Goal: Task Accomplishment & Management: Manage account settings

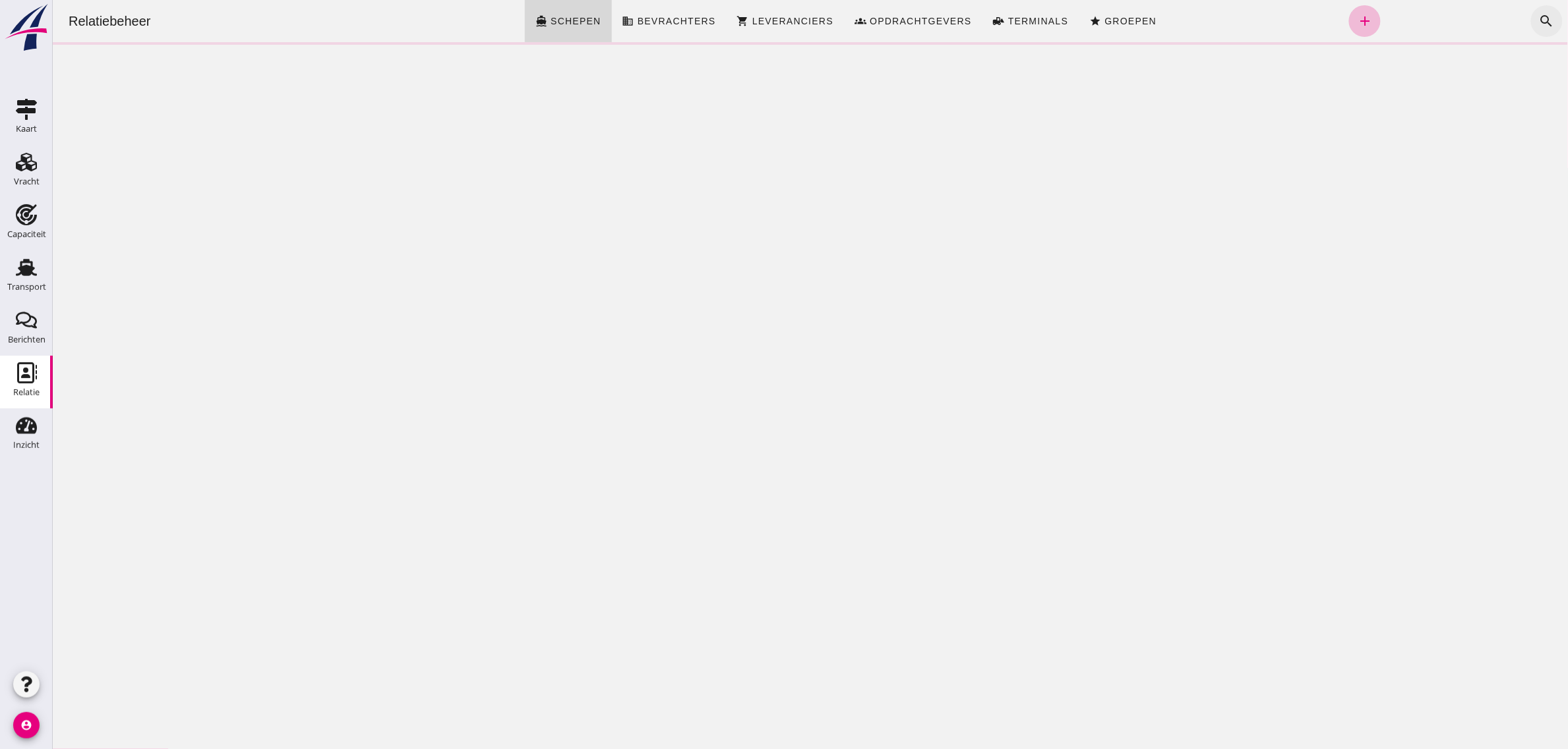
click at [1539, 23] on icon "search" at bounding box center [1546, 21] width 16 height 16
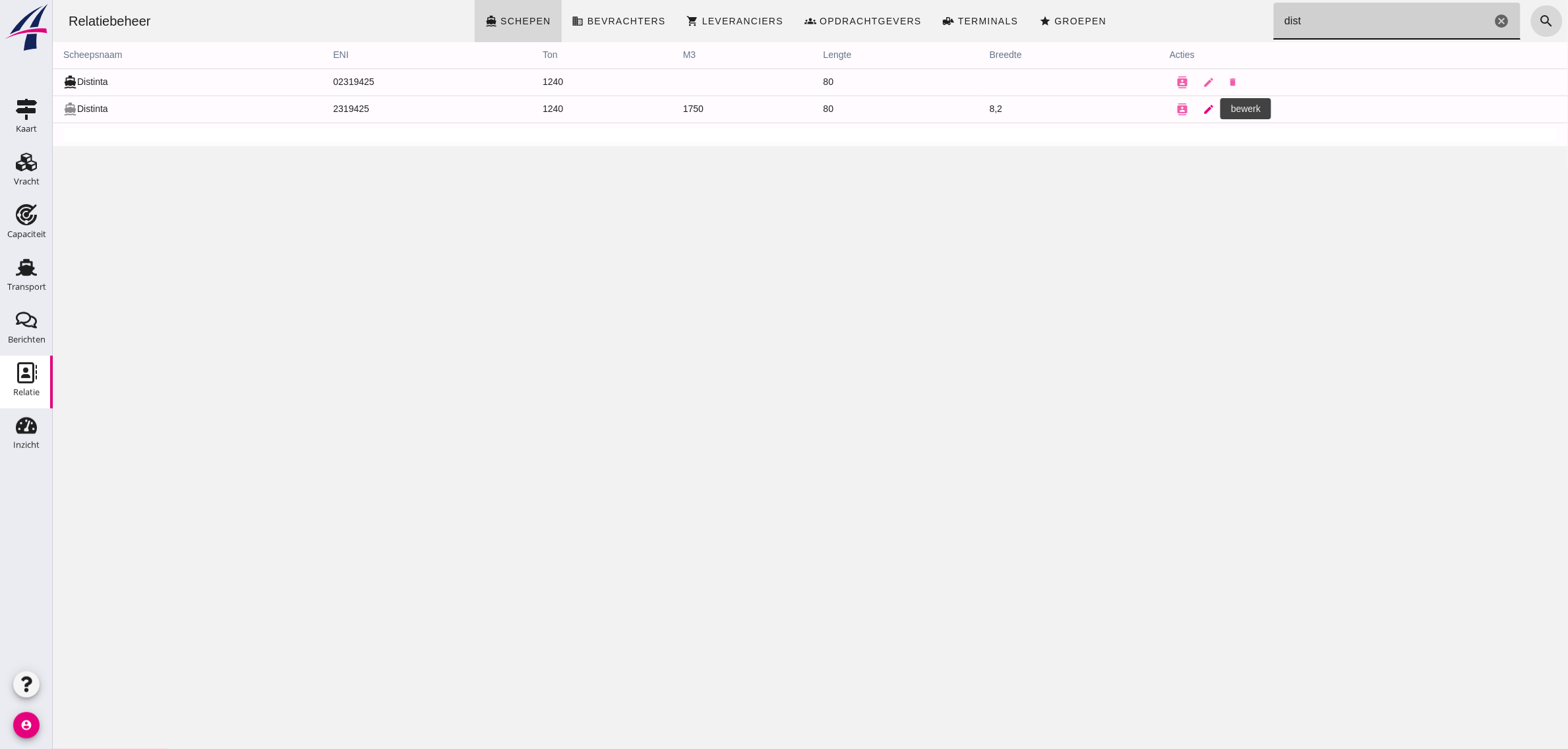
type input "dist"
click at [1203, 110] on icon "edit" at bounding box center [1209, 110] width 12 height 12
click at [1034, 44] on div at bounding box center [809, 374] width 1515 height 749
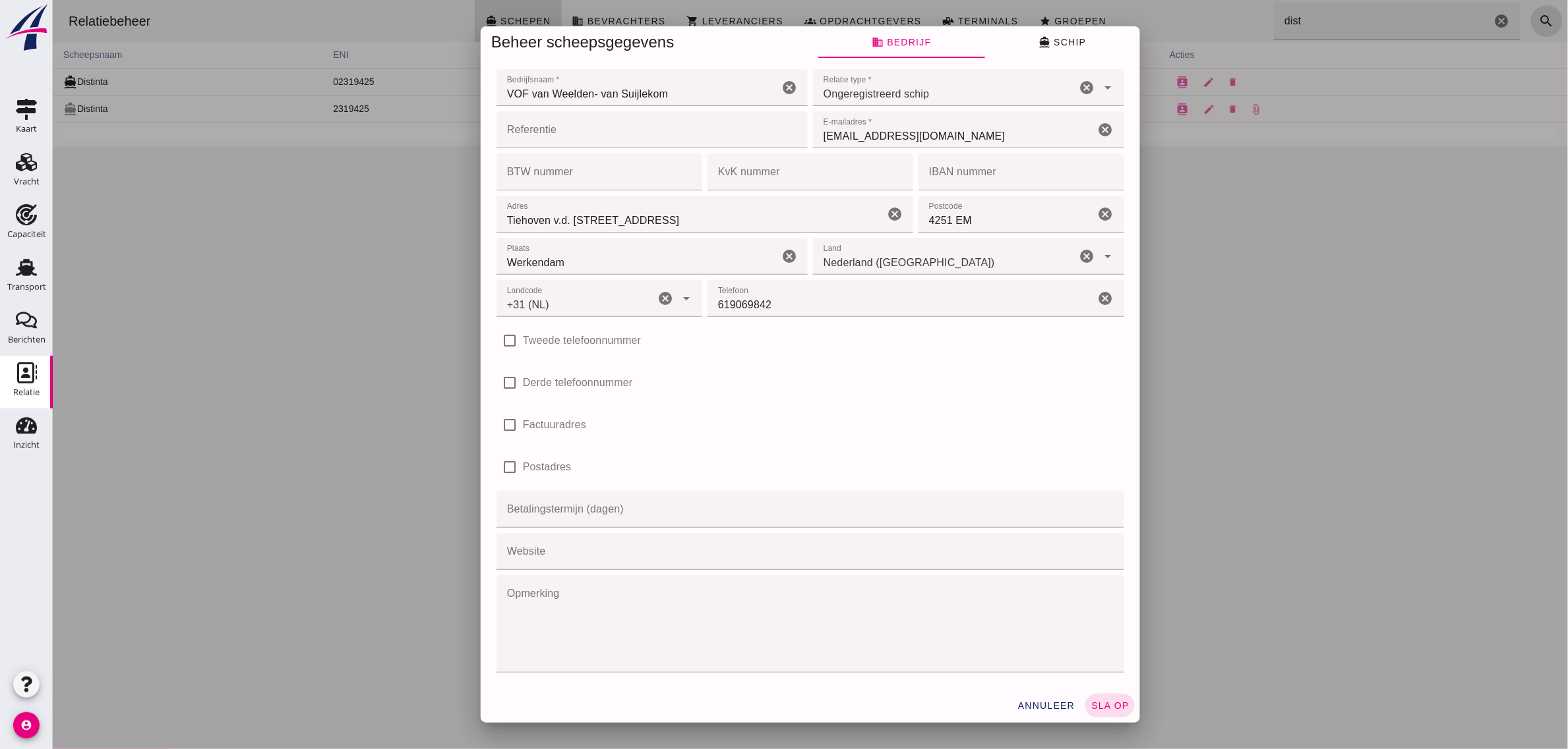
type input "+31 (NL)"
click at [1042, 47] on icon "directions_boat" at bounding box center [1044, 42] width 12 height 12
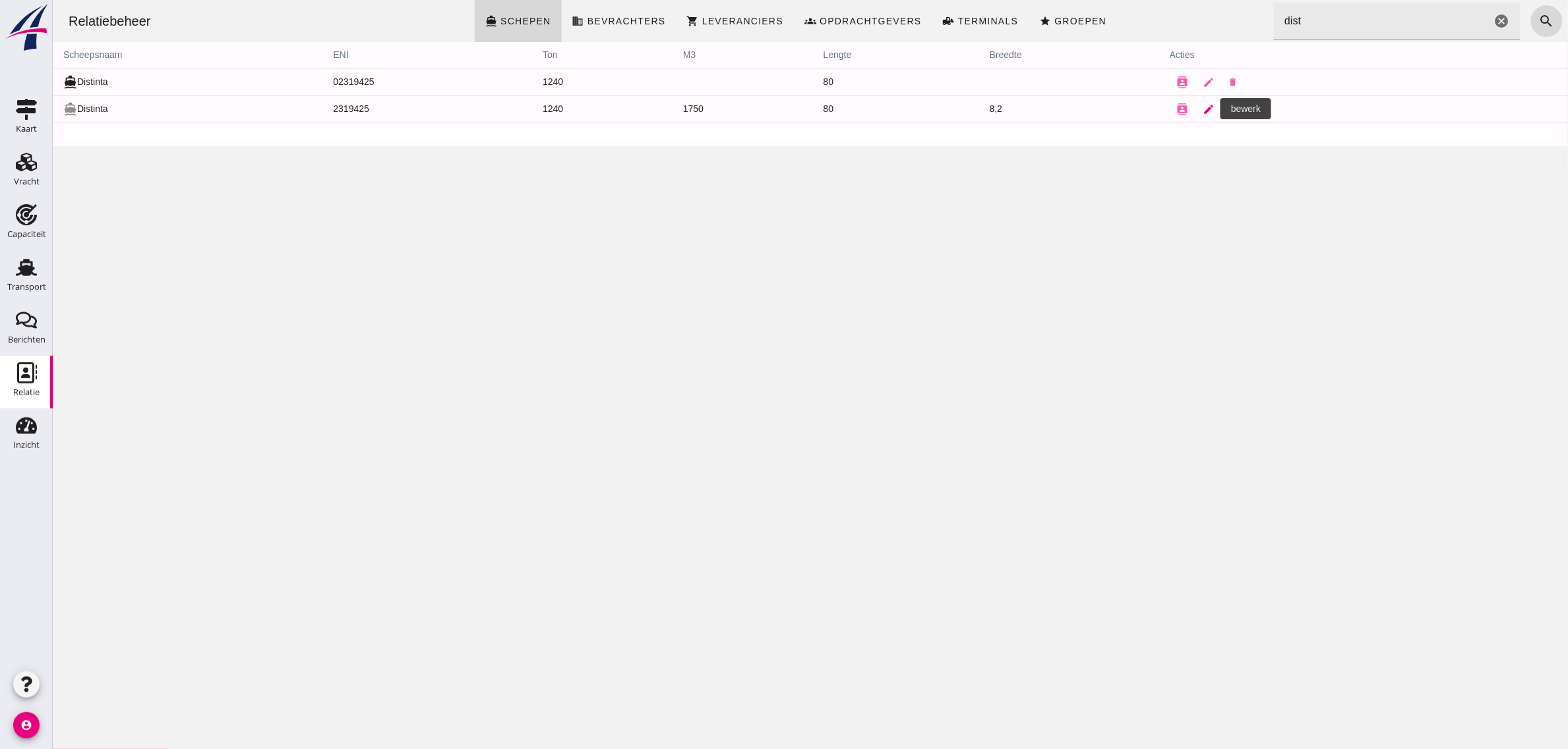
click at [1203, 107] on icon "edit" at bounding box center [1209, 110] width 12 height 12
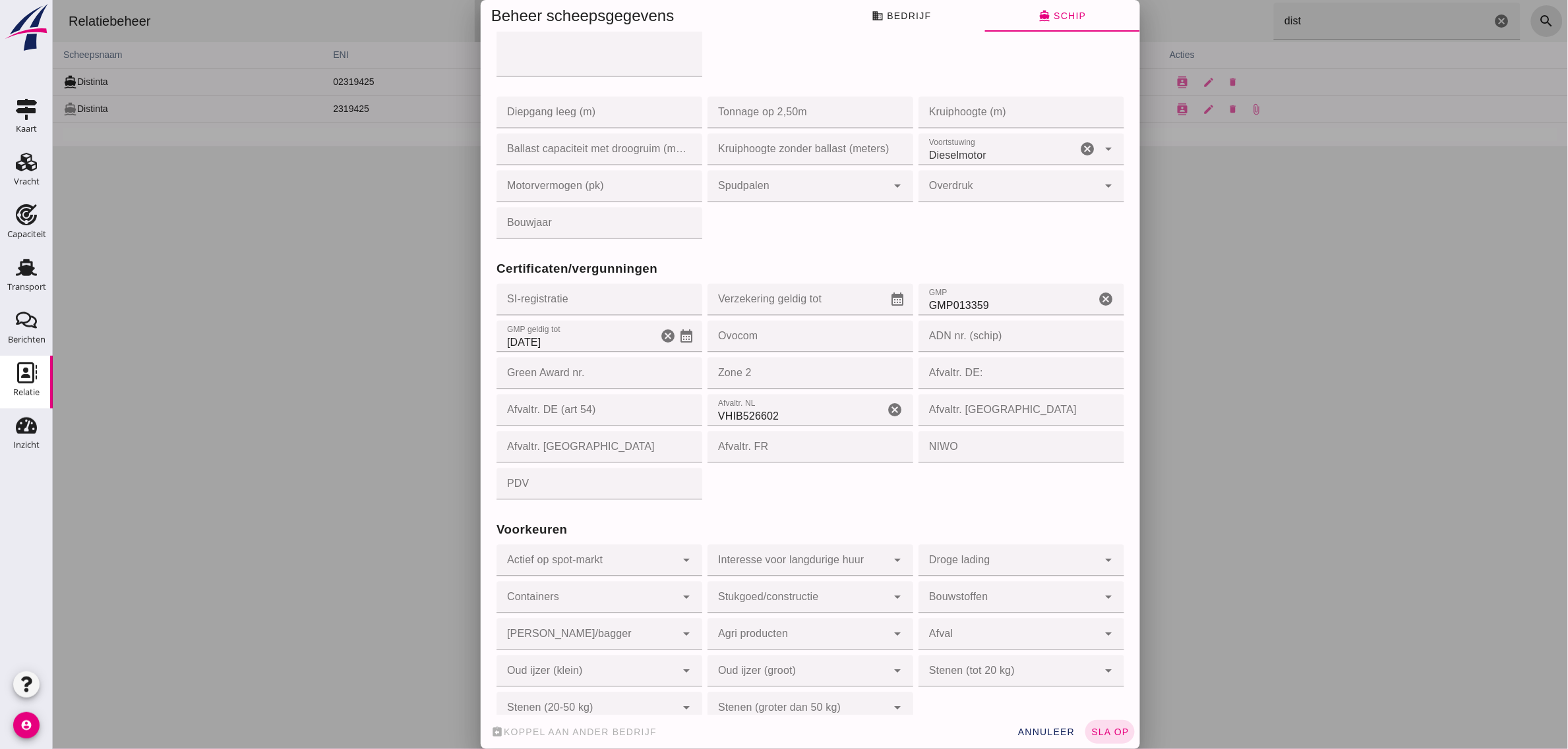
scroll to position [1012, 0]
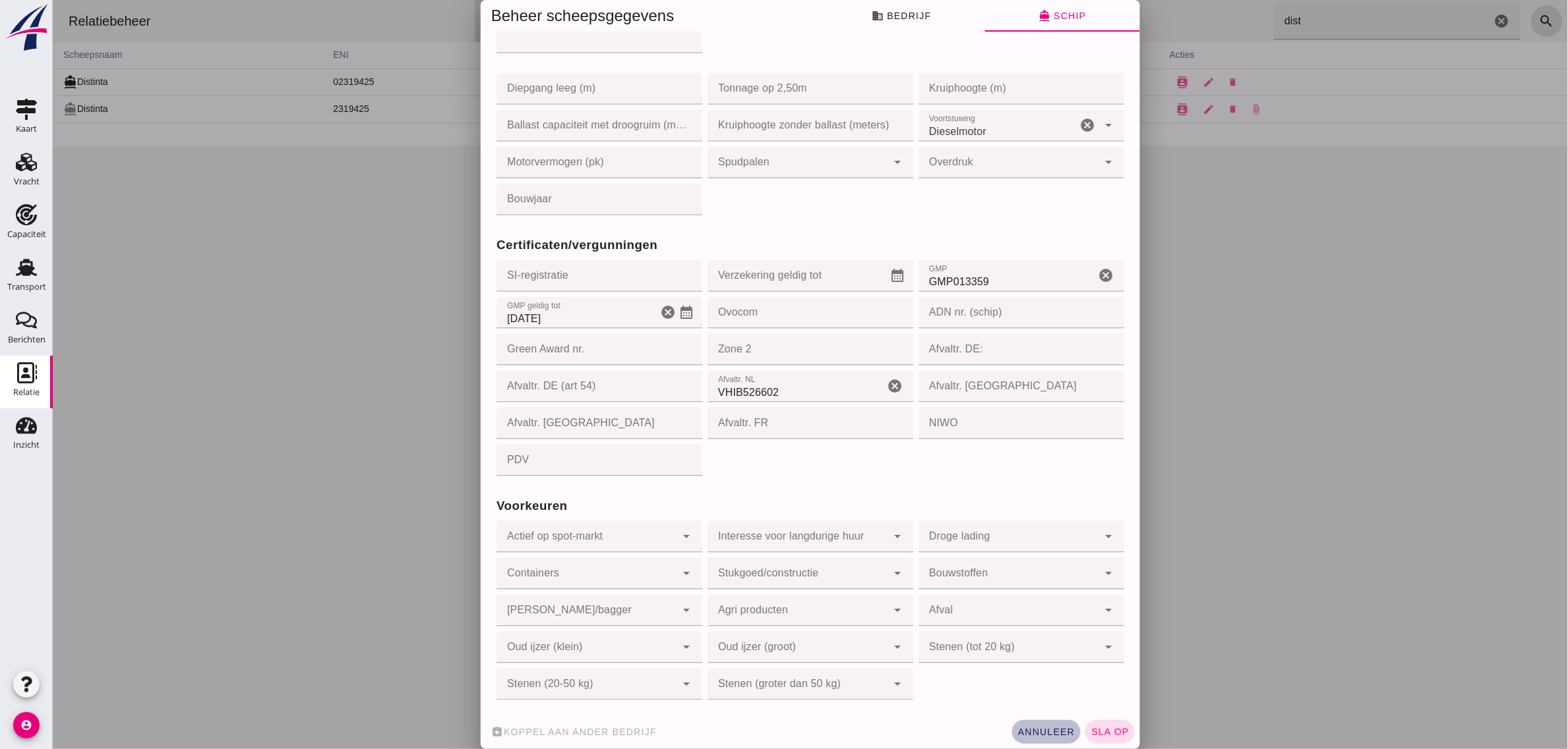
click at [1043, 735] on span "annuleer" at bounding box center [1045, 732] width 58 height 10
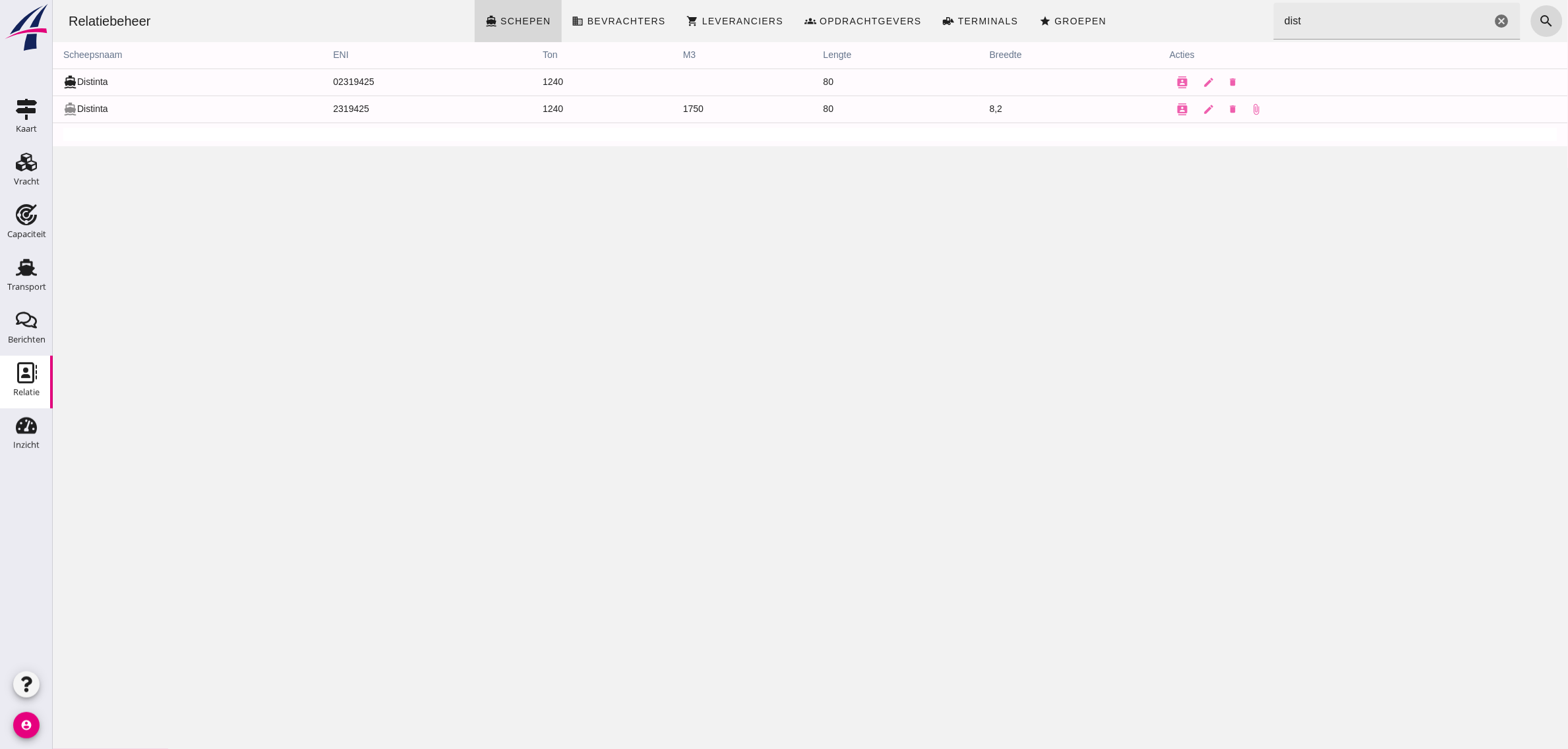
scroll to position [0, 0]
click at [1203, 113] on icon "edit" at bounding box center [1209, 110] width 12 height 12
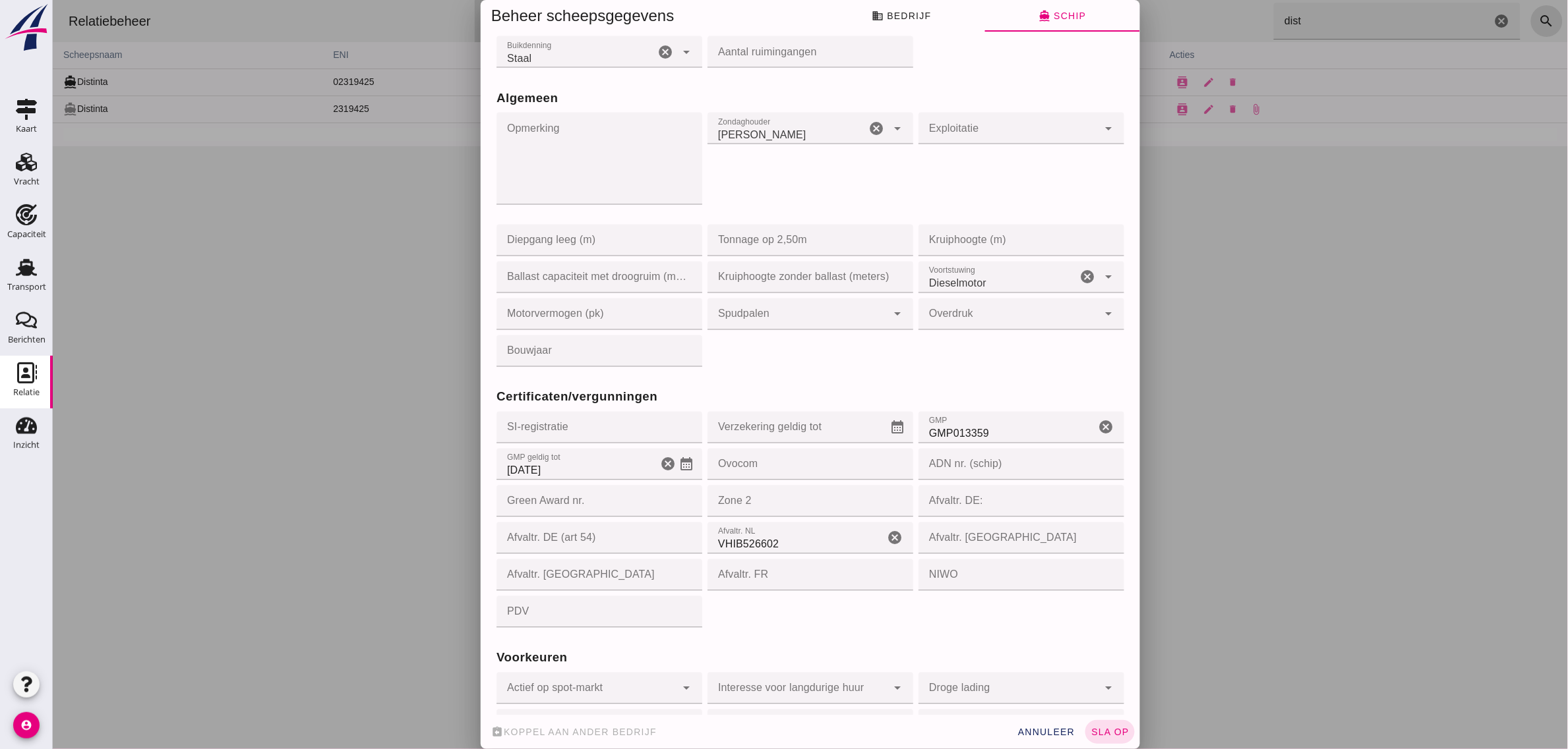
scroll to position [1012, 0]
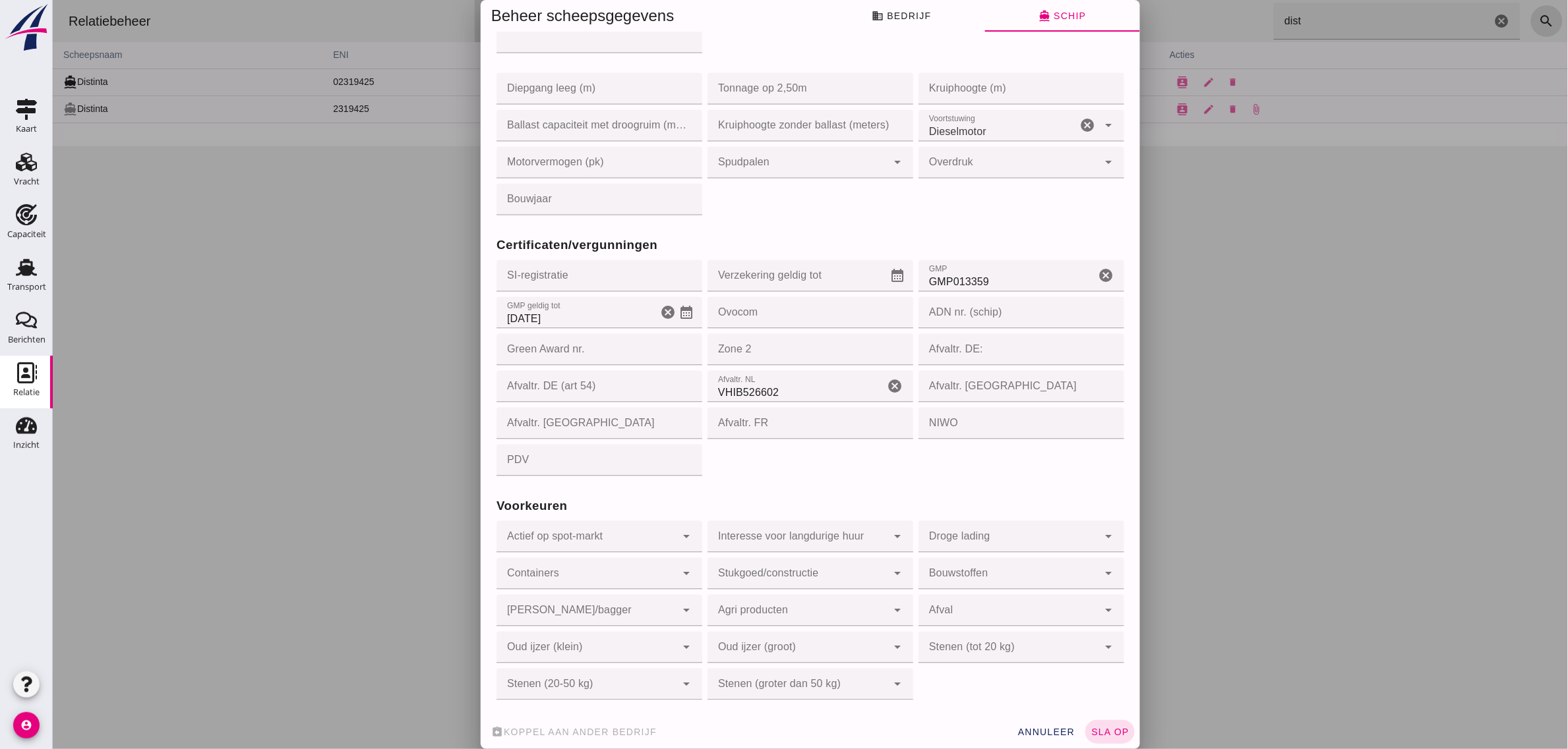
click at [678, 308] on icon "calendar_month" at bounding box center [686, 313] width 16 height 16
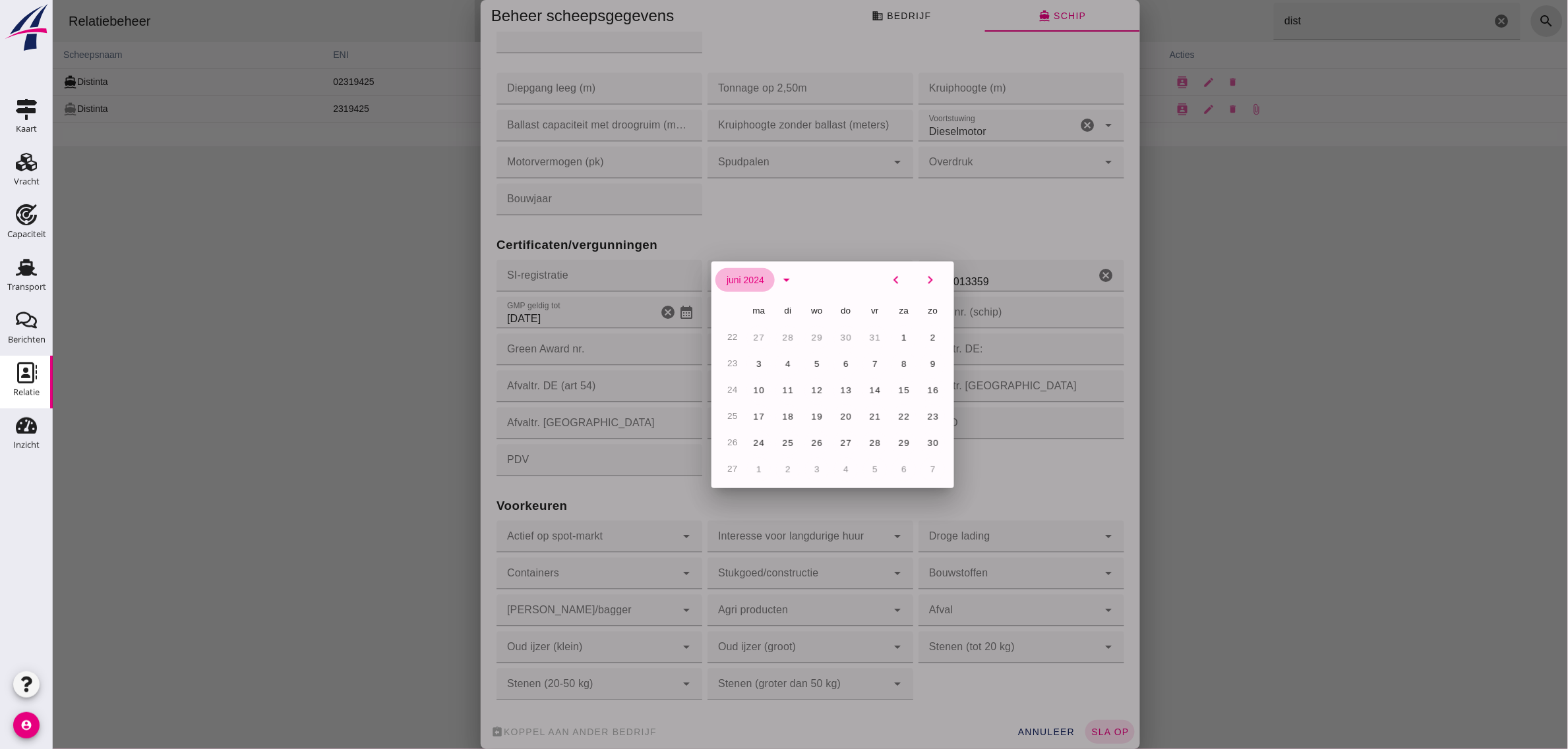
click at [736, 280] on span "juni 2024" at bounding box center [744, 280] width 38 height 10
click at [878, 371] on button "jun" at bounding box center [885, 377] width 90 height 23
click at [737, 279] on span "juni 2024" at bounding box center [744, 280] width 38 height 10
click at [738, 280] on span "juni 2024" at bounding box center [744, 280] width 38 height 10
click at [737, 281] on span "juni 2024" at bounding box center [744, 280] width 38 height 10
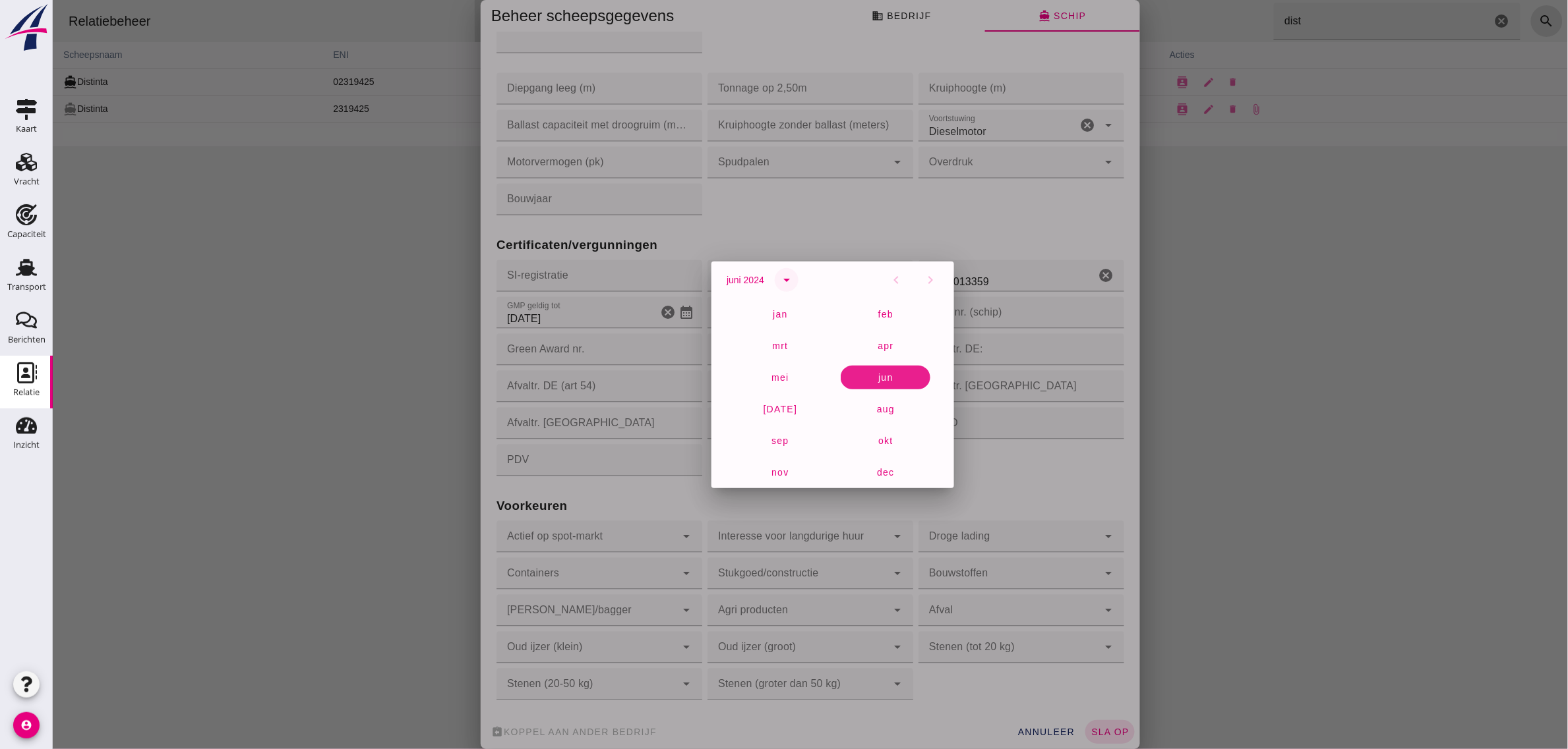
click at [778, 278] on icon "arrow_drop_down" at bounding box center [786, 280] width 16 height 16
click at [892, 394] on span "2026" at bounding box center [904, 394] width 24 height 10
click at [920, 386] on button "21" at bounding box center [932, 390] width 23 height 23
type input "[DATE]"
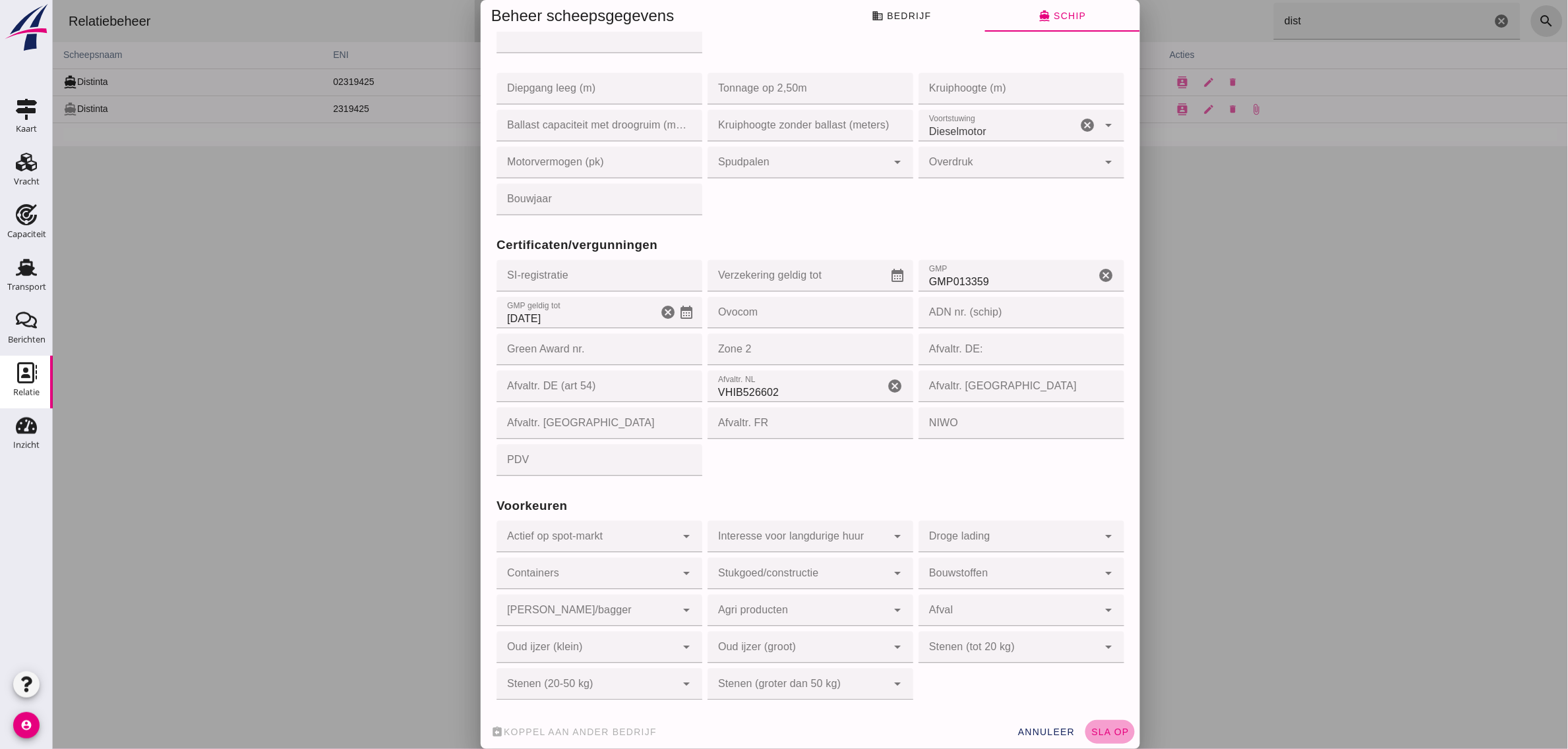
click at [1101, 733] on span "sla op" at bounding box center [1109, 732] width 39 height 10
type input "02319425"
